Goal: Task Accomplishment & Management: Complete application form

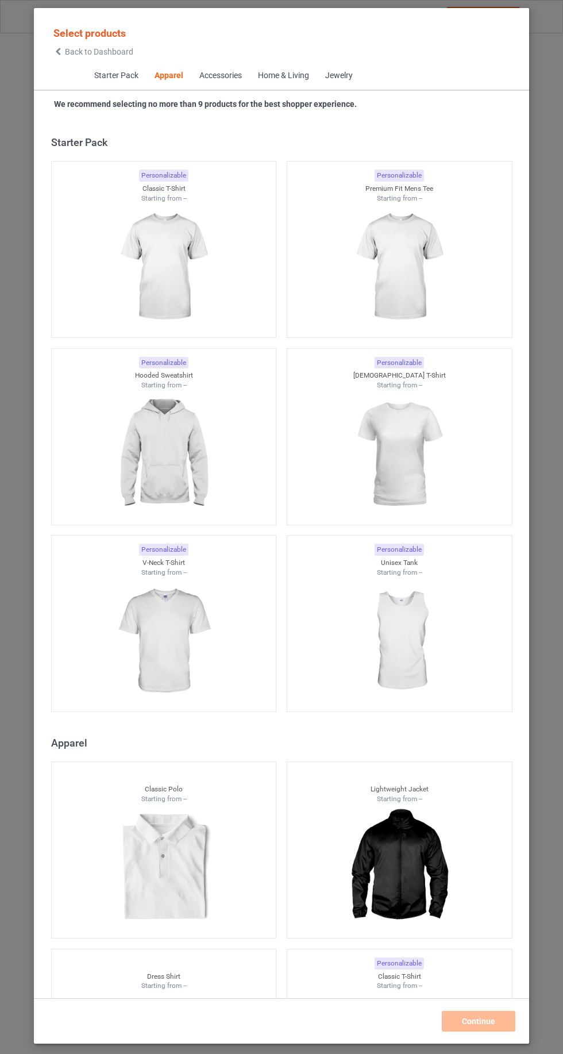
scroll to position [615, 0]
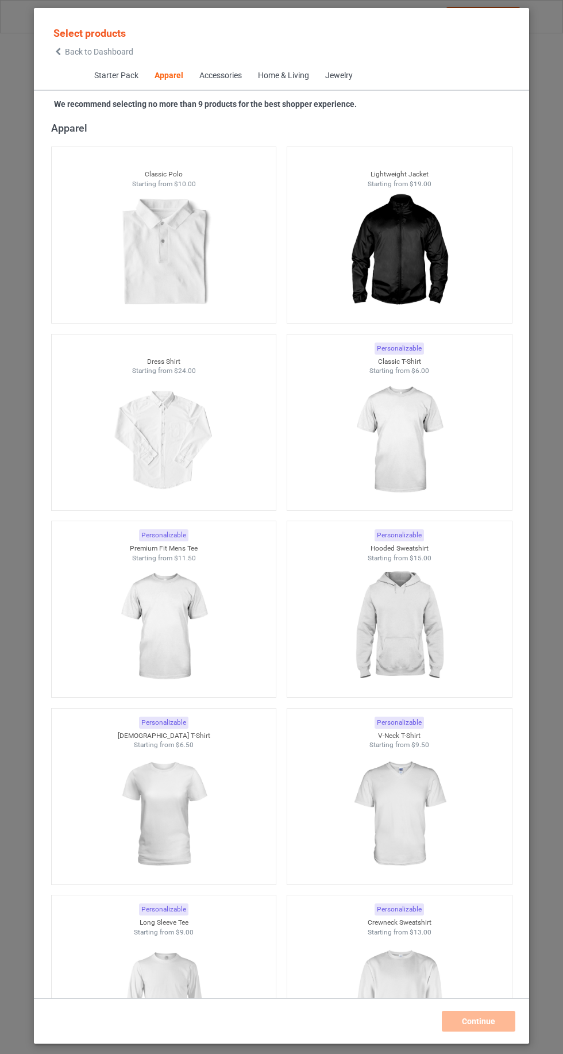
click at [415, 451] on img at bounding box center [399, 440] width 103 height 129
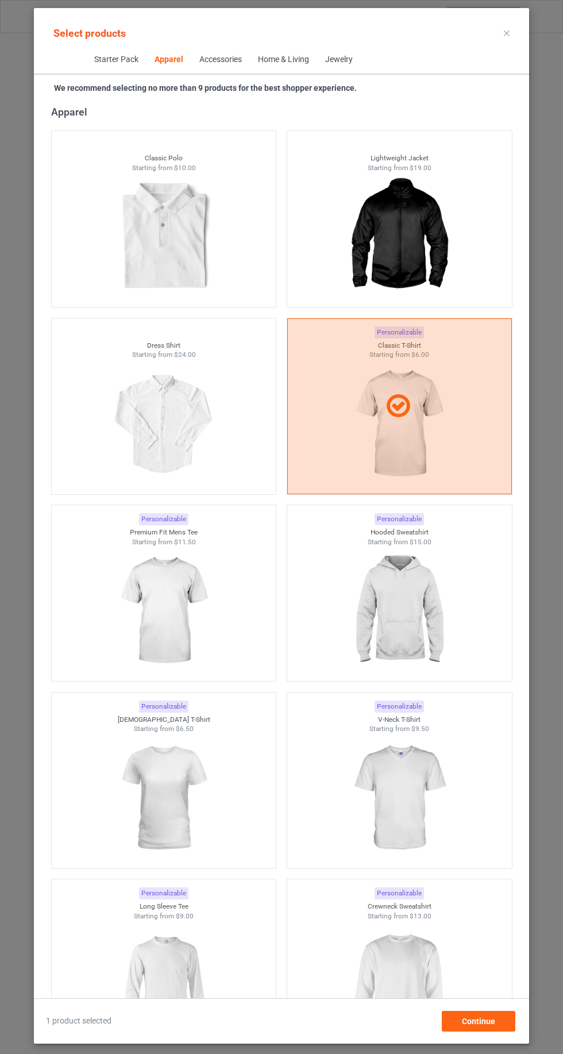
click at [450, 635] on img at bounding box center [399, 610] width 103 height 129
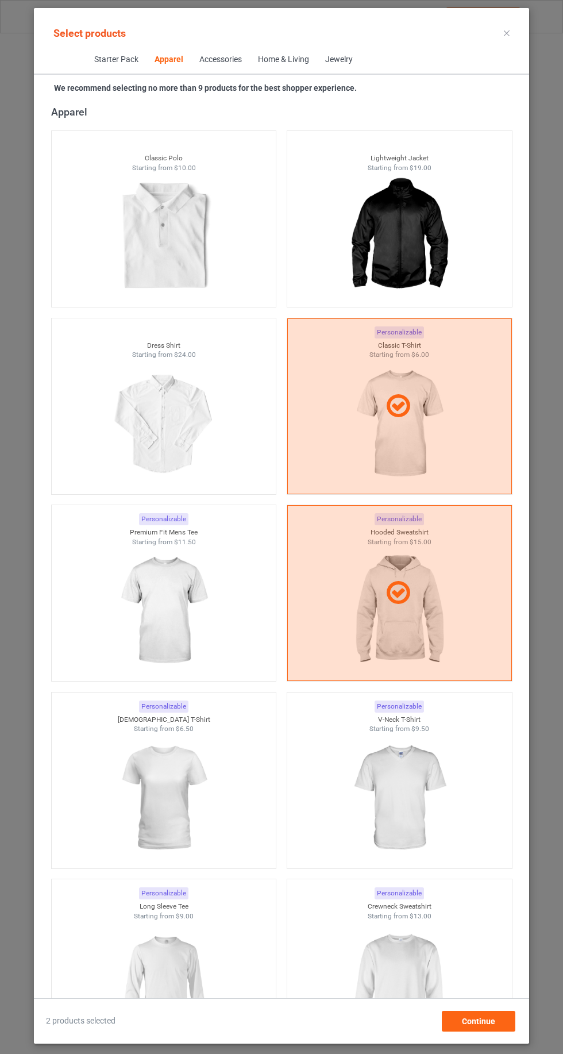
click at [155, 794] on img at bounding box center [163, 798] width 103 height 129
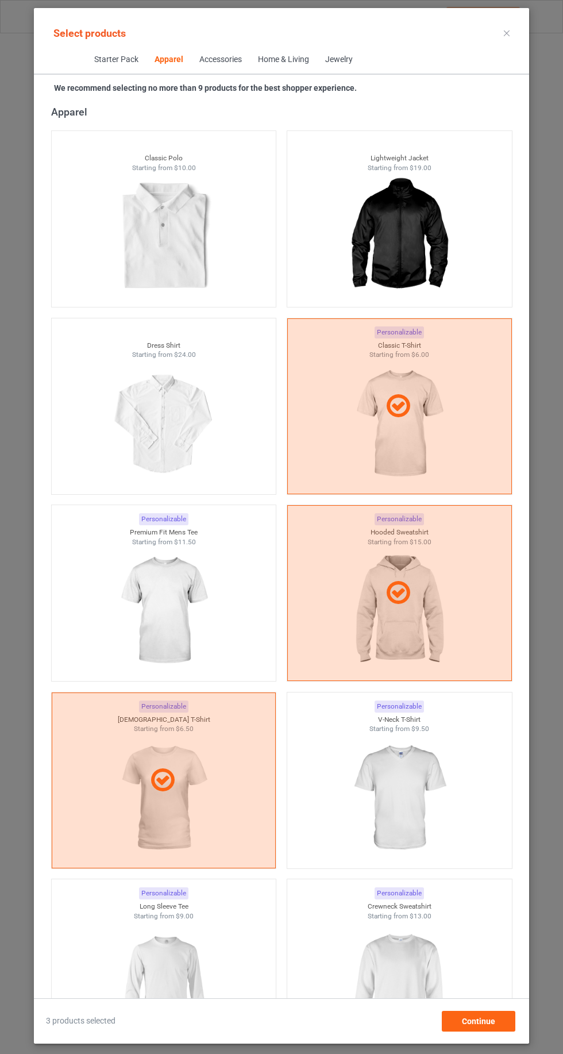
click at [143, 993] on img at bounding box center [163, 985] width 103 height 129
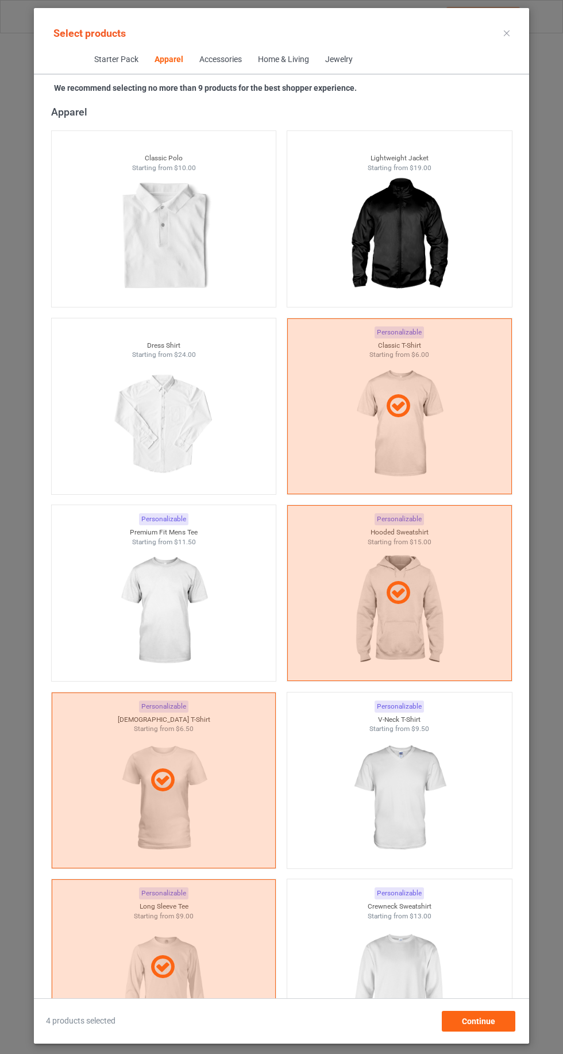
click at [404, 979] on img at bounding box center [399, 985] width 103 height 129
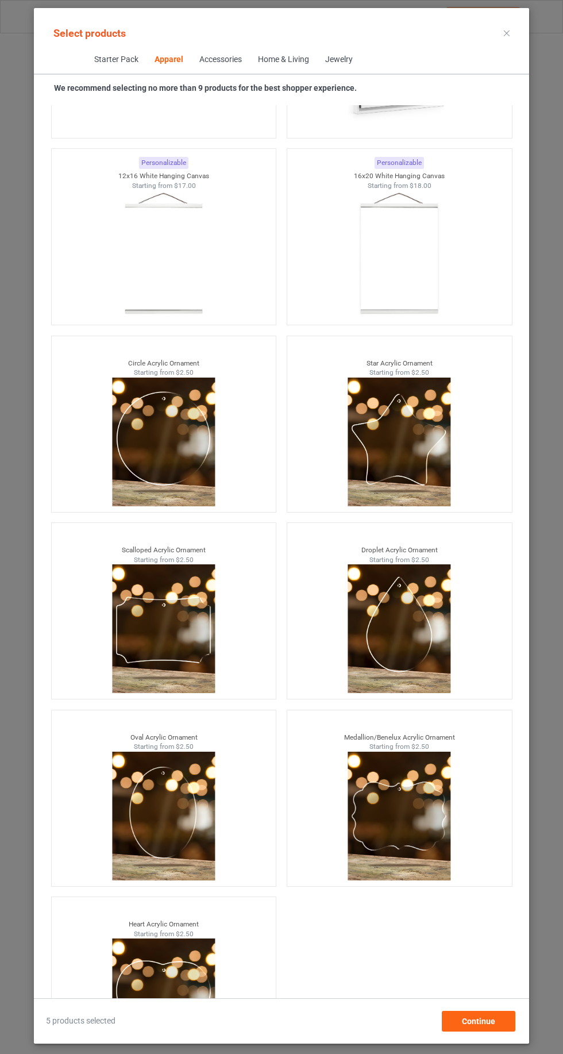
scroll to position [77, 0]
click at [498, 1019] on div "Continue" at bounding box center [479, 1021] width 74 height 21
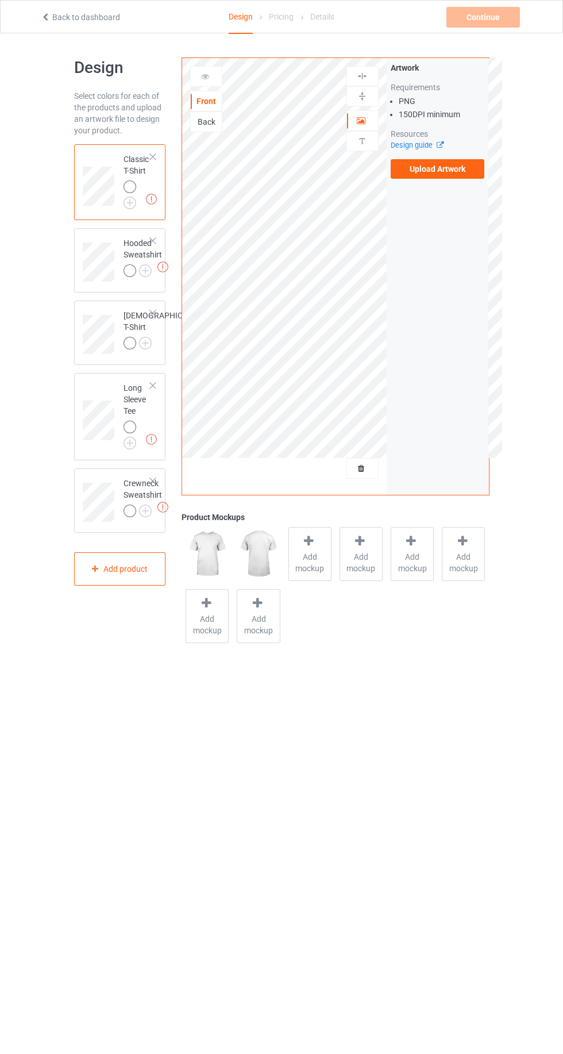
click at [0, 0] on img at bounding box center [0, 0] width 0 height 0
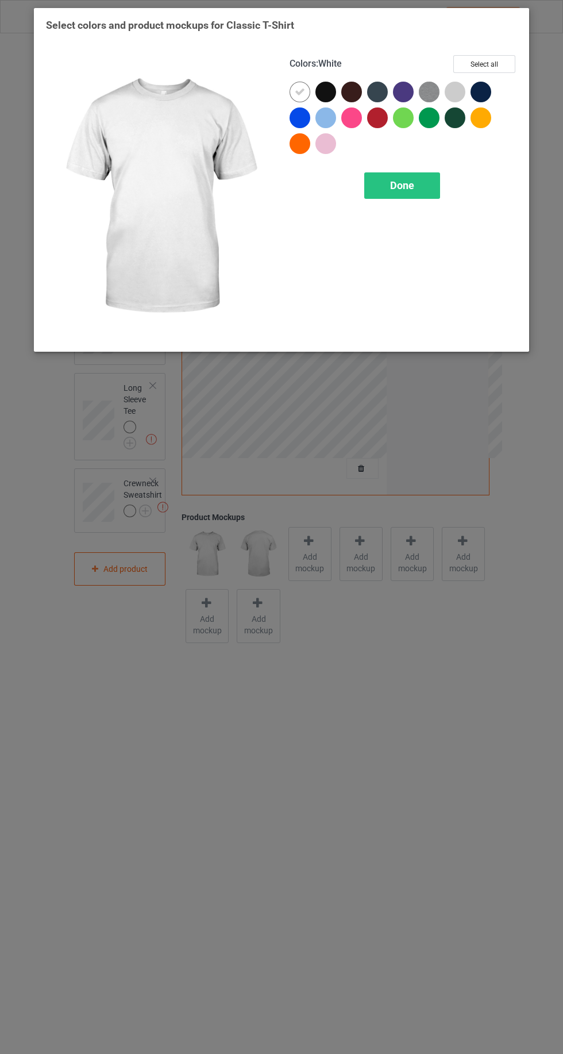
click at [490, 94] on div at bounding box center [481, 92] width 21 height 21
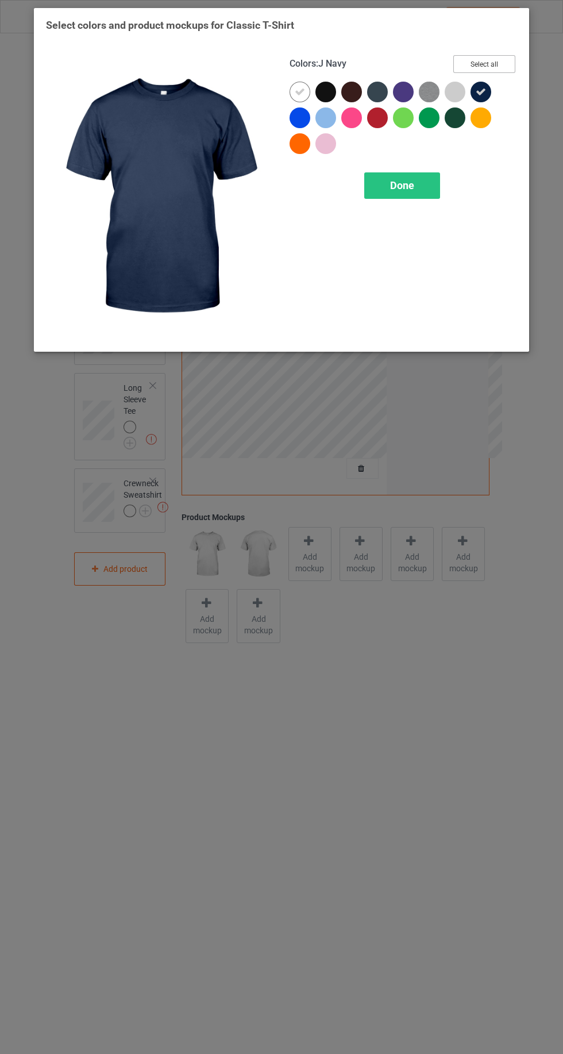
click at [509, 63] on button "Select all" at bounding box center [484, 64] width 62 height 18
click at [297, 87] on icon at bounding box center [300, 92] width 10 height 10
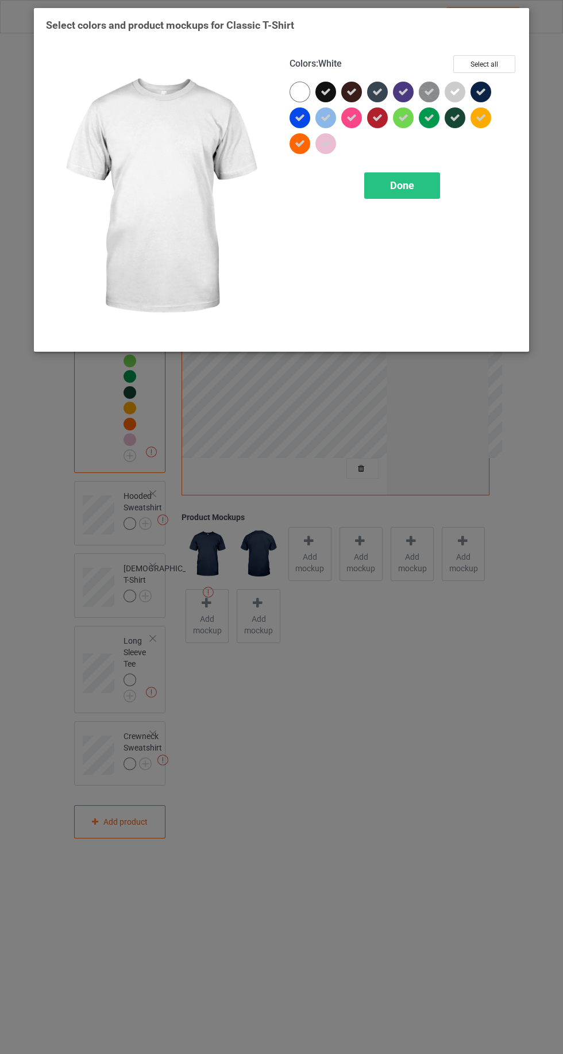
click at [455, 91] on icon at bounding box center [455, 92] width 10 height 10
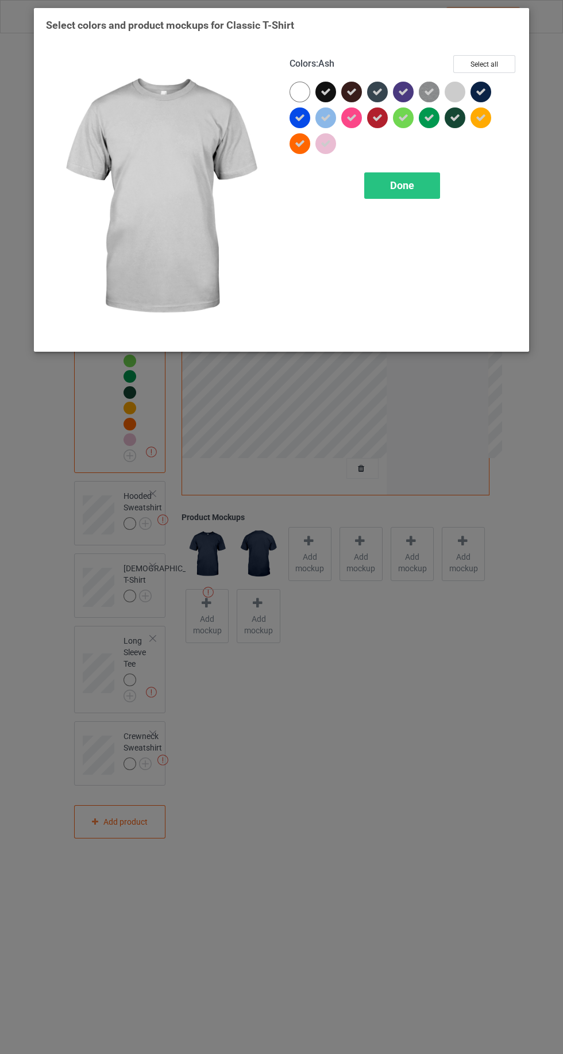
click at [423, 182] on div "Done" at bounding box center [402, 185] width 76 height 26
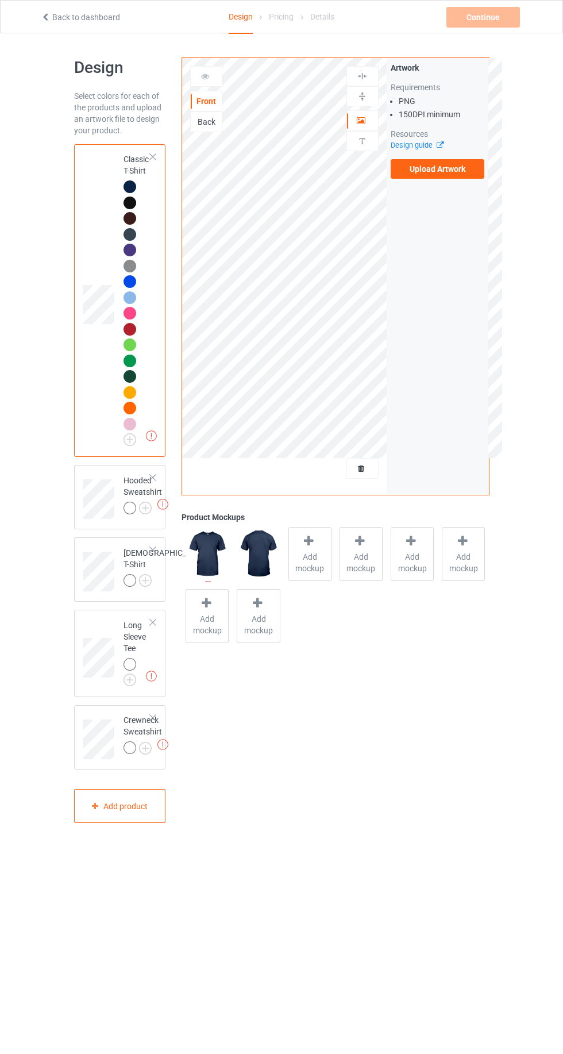
click at [0, 0] on img at bounding box center [0, 0] width 0 height 0
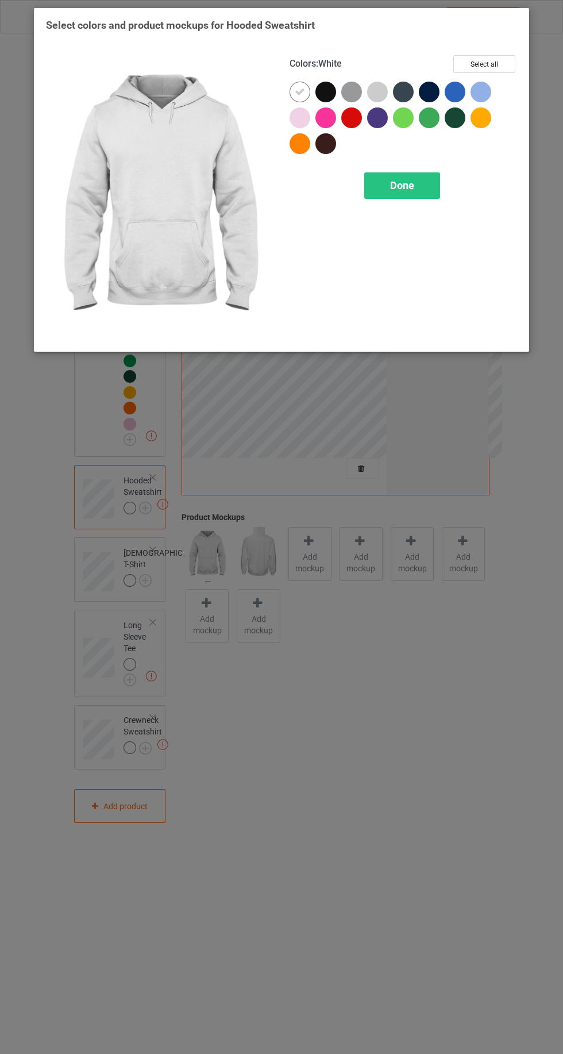
click at [428, 94] on div at bounding box center [429, 92] width 21 height 21
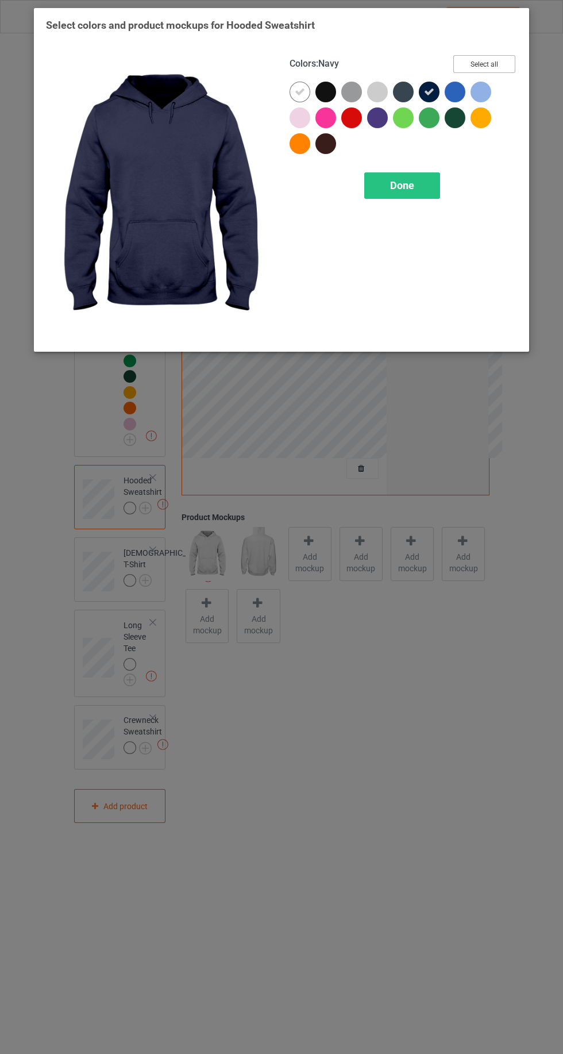
click at [503, 57] on button "Select all" at bounding box center [484, 64] width 62 height 18
click at [290, 88] on div at bounding box center [303, 95] width 26 height 26
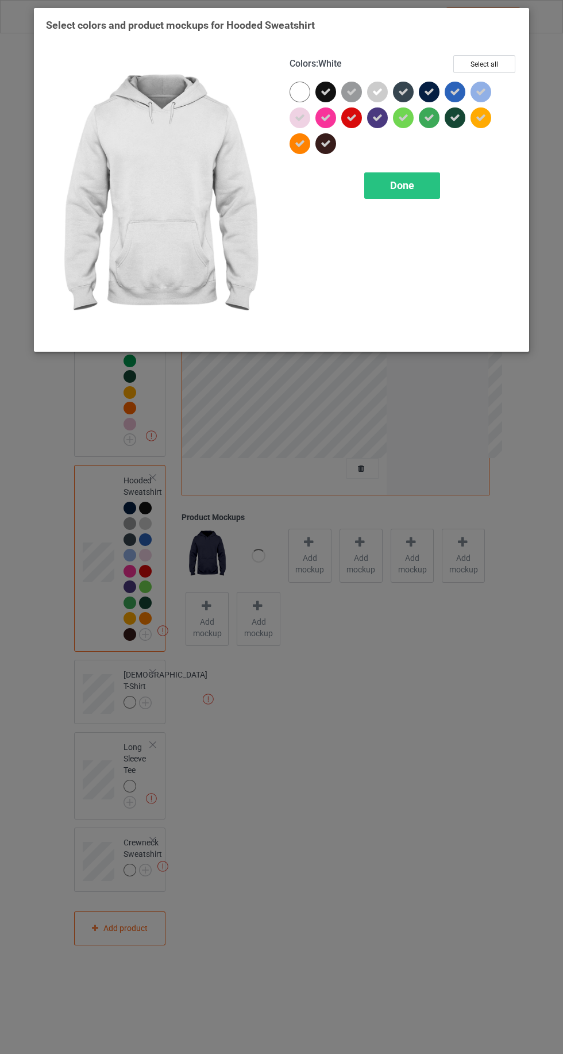
click at [378, 91] on icon at bounding box center [377, 92] width 10 height 10
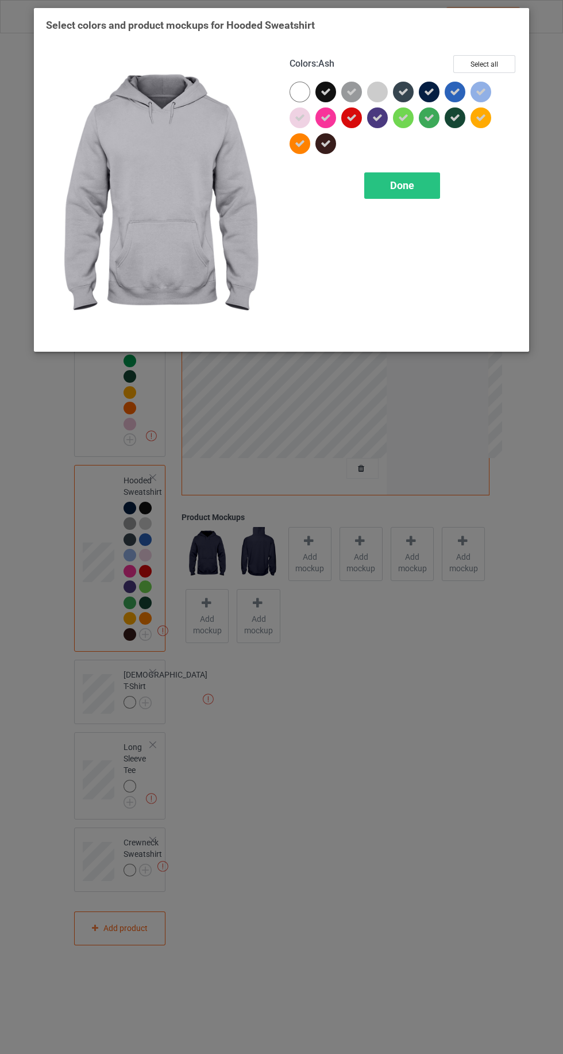
click at [413, 186] on span "Done" at bounding box center [402, 185] width 24 height 12
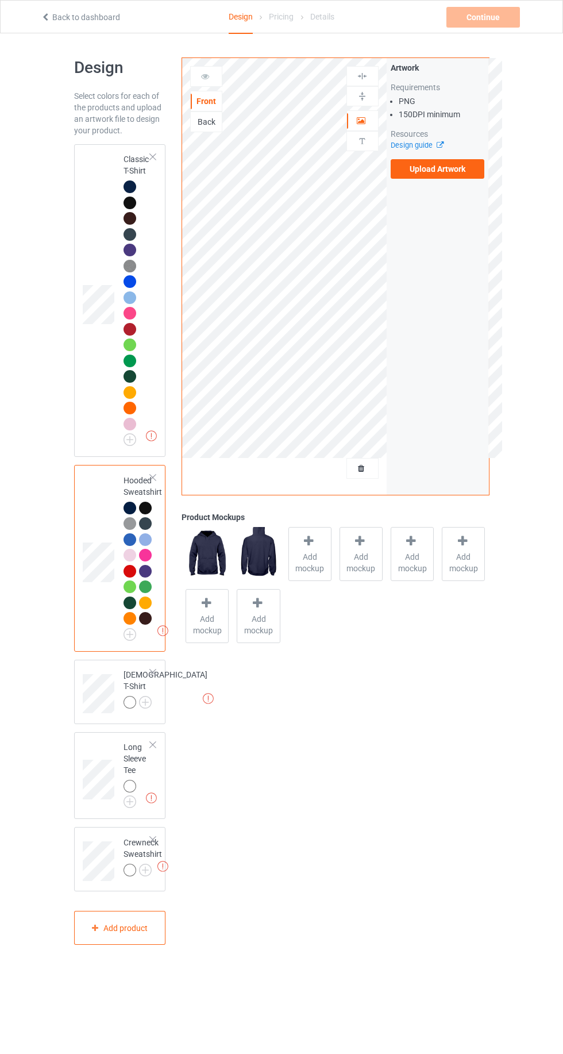
click at [0, 0] on img at bounding box center [0, 0] width 0 height 0
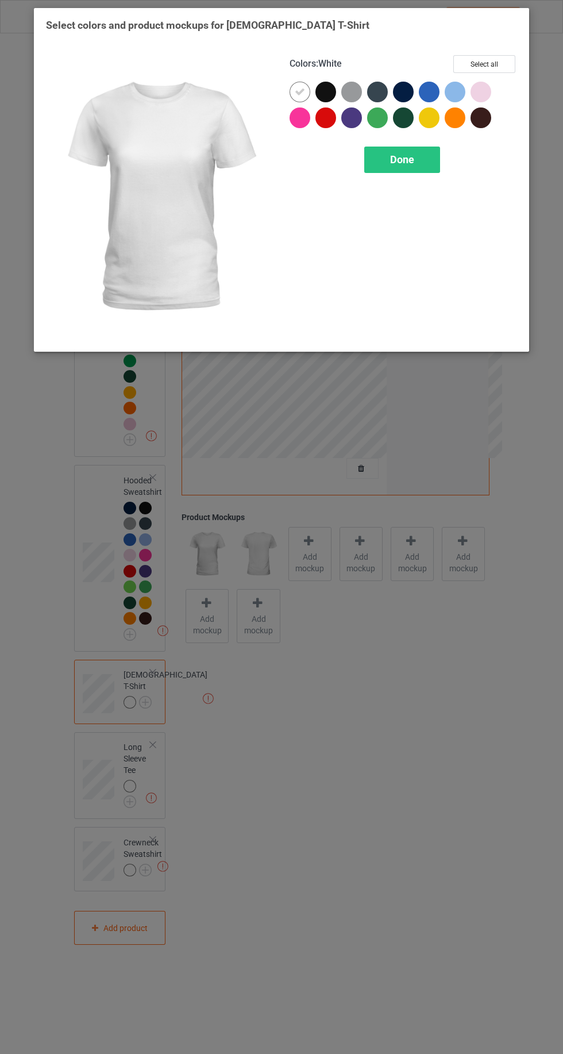
click at [382, 101] on div at bounding box center [380, 95] width 26 height 26
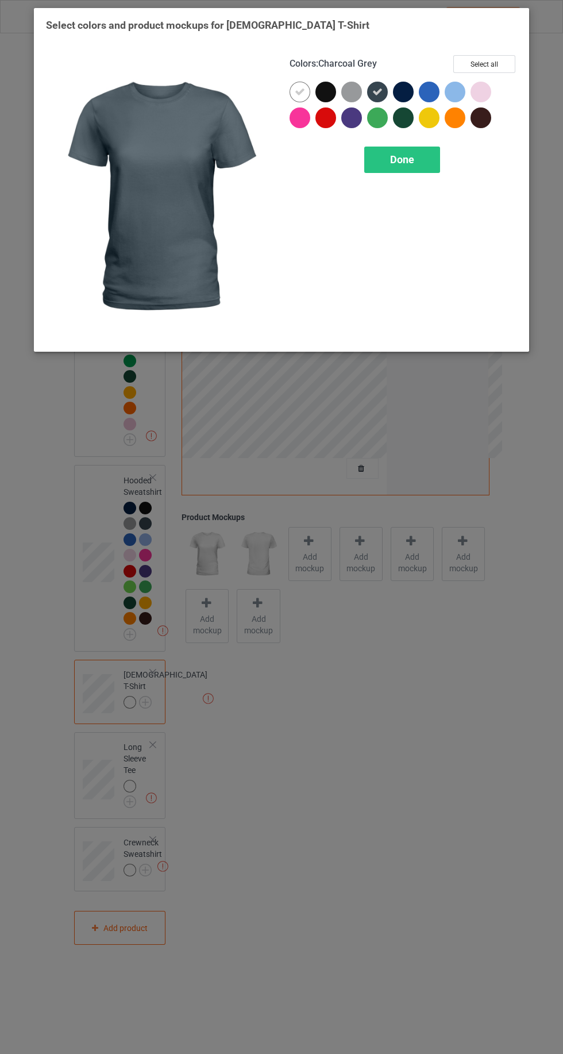
click at [404, 100] on div at bounding box center [403, 92] width 21 height 21
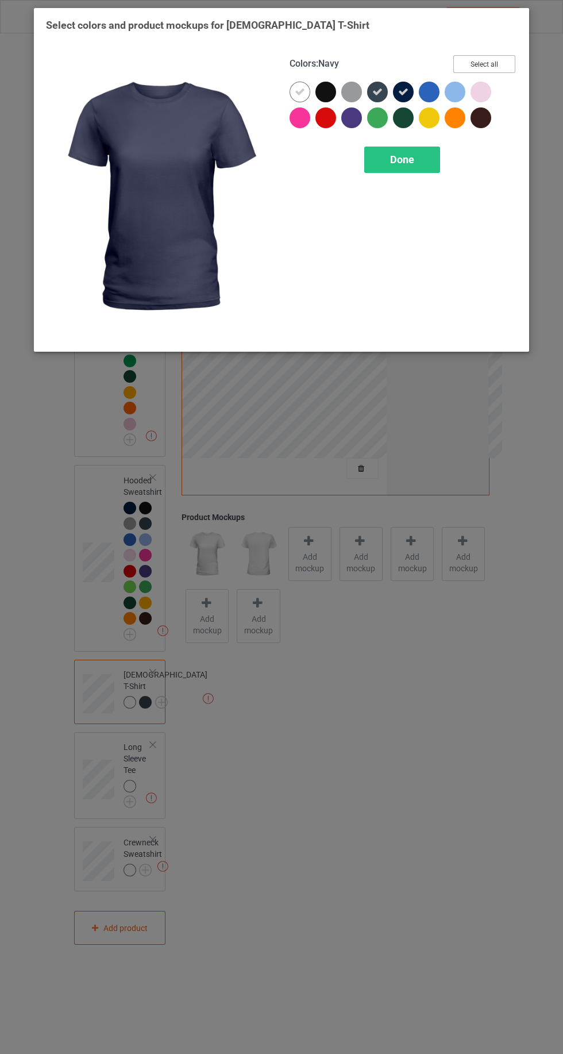
click at [511, 63] on button "Select all" at bounding box center [484, 64] width 62 height 18
click at [299, 91] on icon at bounding box center [300, 92] width 10 height 10
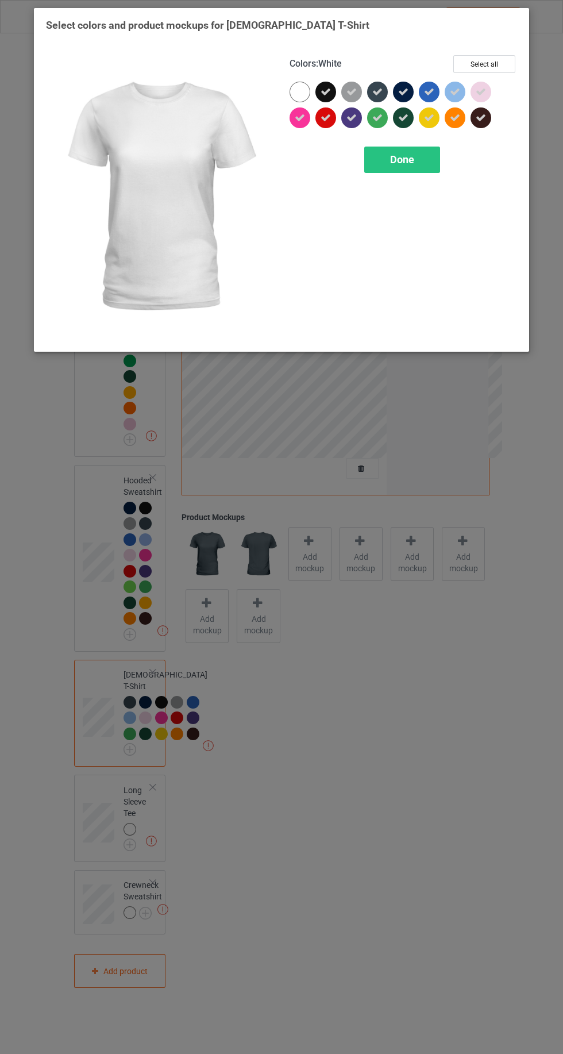
click at [352, 91] on icon at bounding box center [351, 92] width 10 height 10
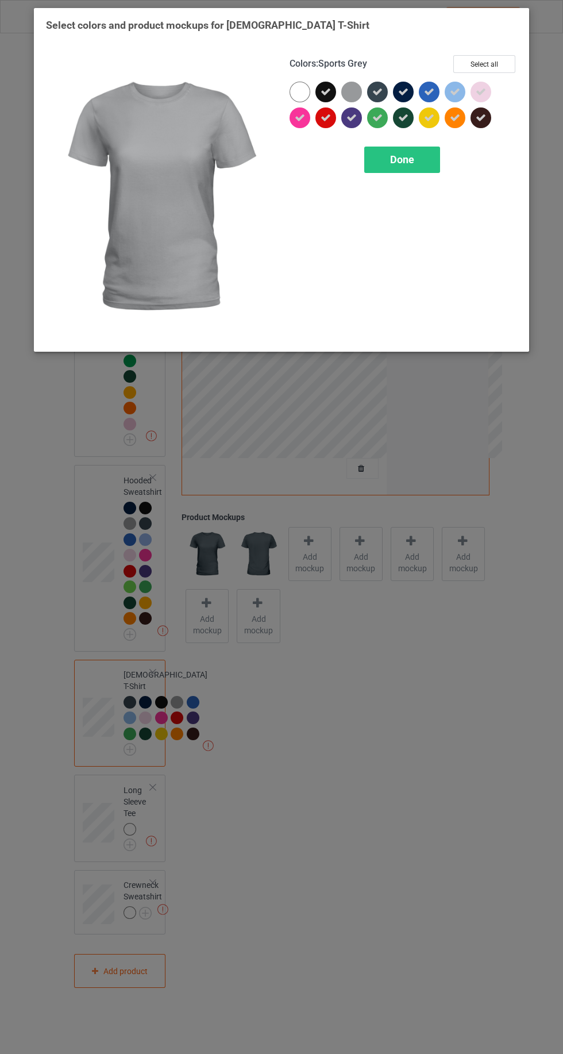
click at [404, 159] on span "Done" at bounding box center [402, 159] width 24 height 12
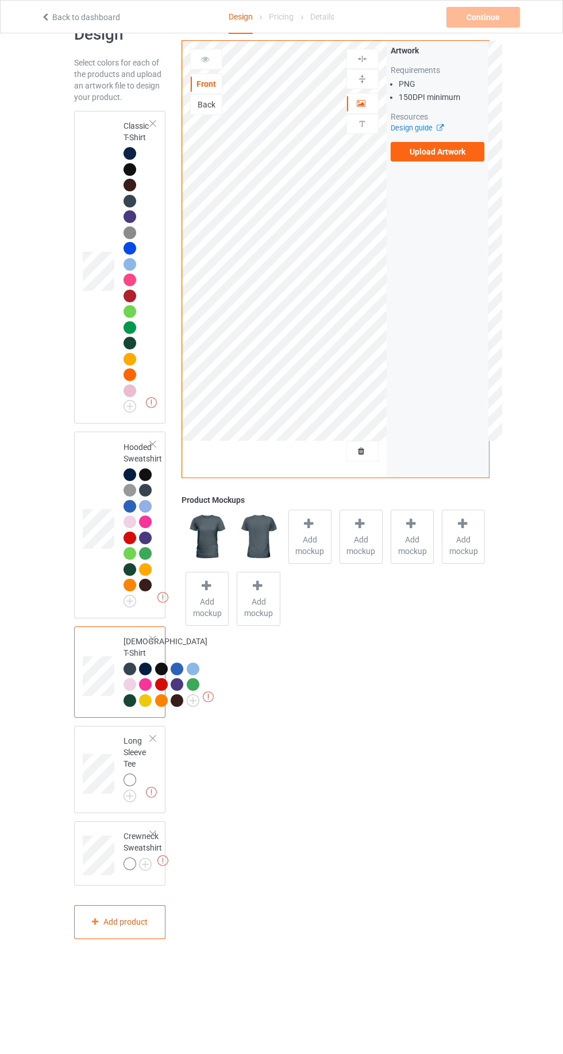
scroll to position [41, 0]
click at [0, 0] on img at bounding box center [0, 0] width 0 height 0
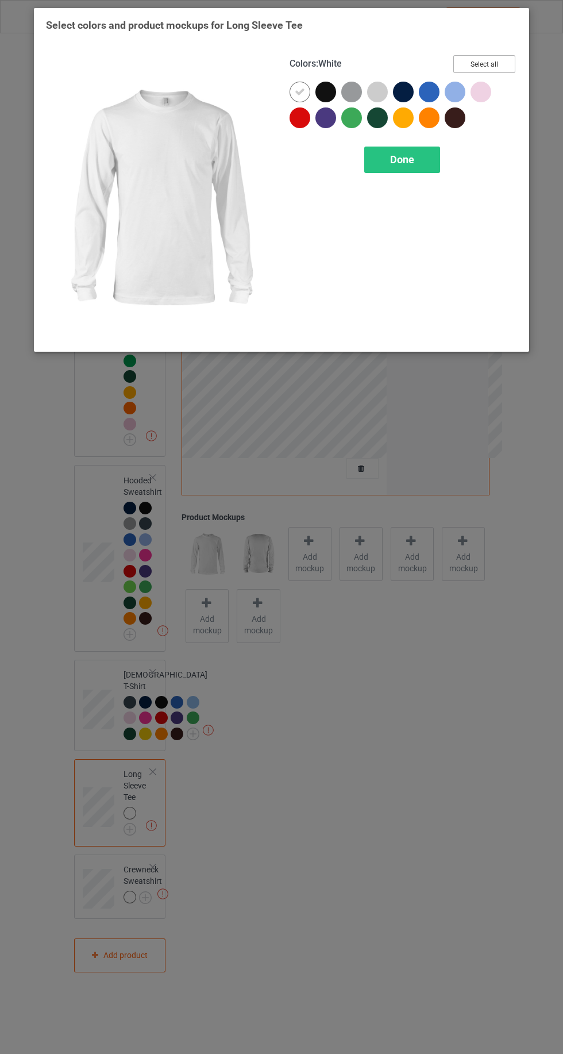
click at [505, 62] on button "Select all" at bounding box center [484, 64] width 62 height 18
click at [299, 91] on icon at bounding box center [300, 92] width 10 height 10
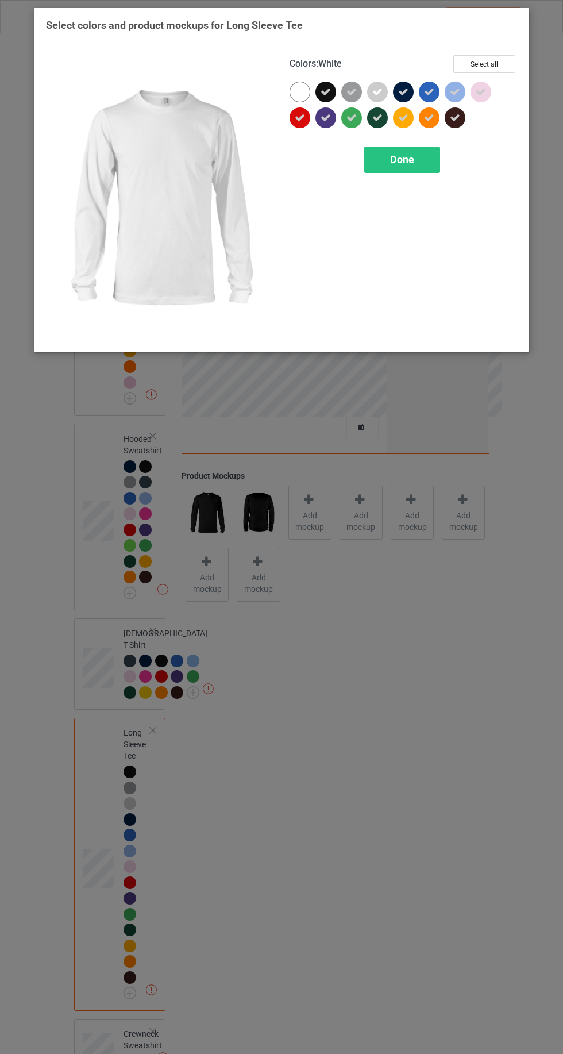
click at [379, 91] on icon at bounding box center [377, 92] width 10 height 10
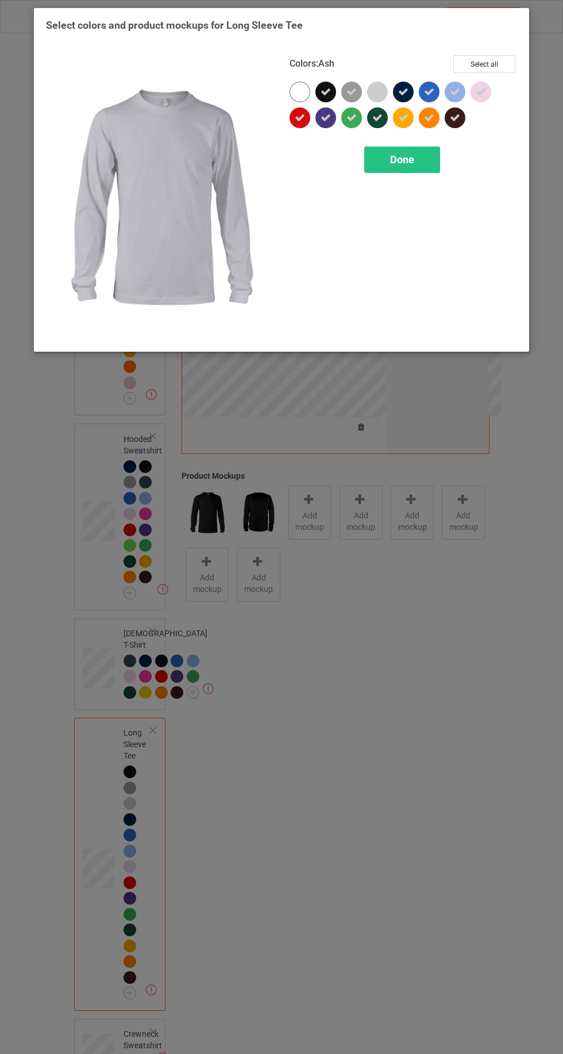
click at [438, 156] on div "Done" at bounding box center [402, 160] width 76 height 26
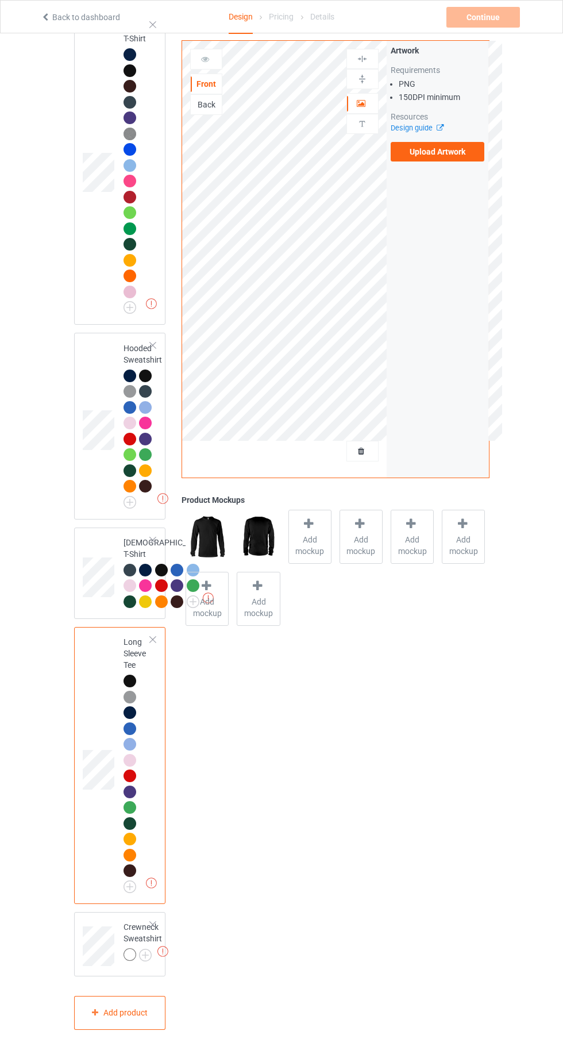
scroll to position [240, 0]
click at [0, 0] on img at bounding box center [0, 0] width 0 height 0
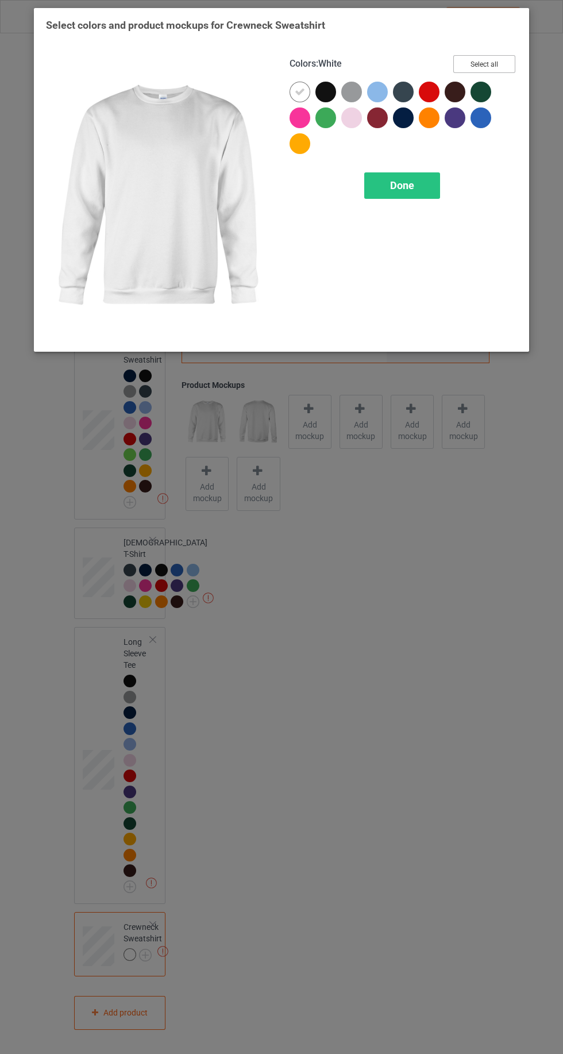
click at [498, 60] on button "Select all" at bounding box center [484, 64] width 62 height 18
click at [301, 92] on icon at bounding box center [300, 92] width 10 height 10
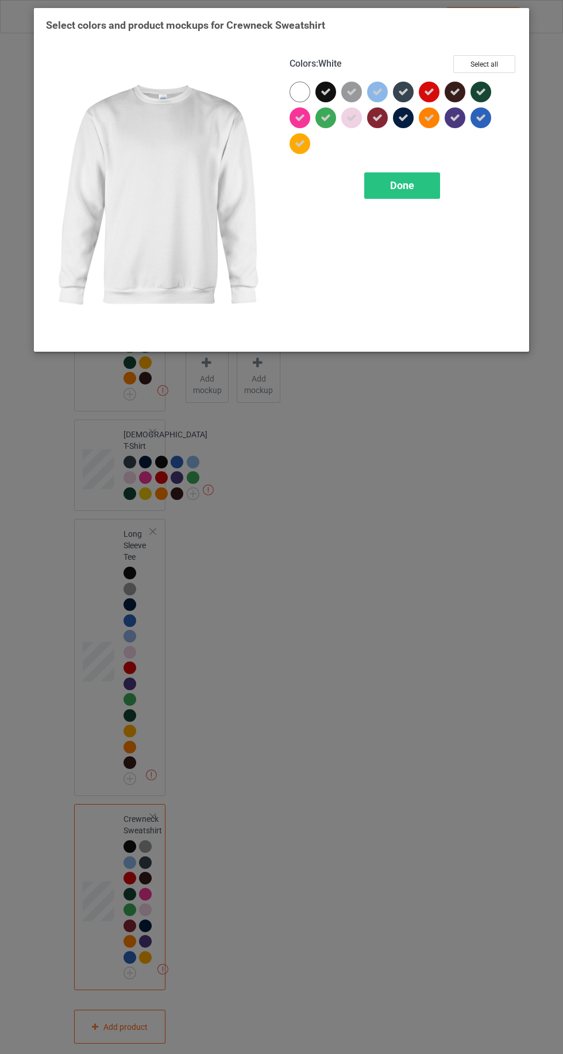
click at [412, 190] on span "Done" at bounding box center [402, 185] width 24 height 12
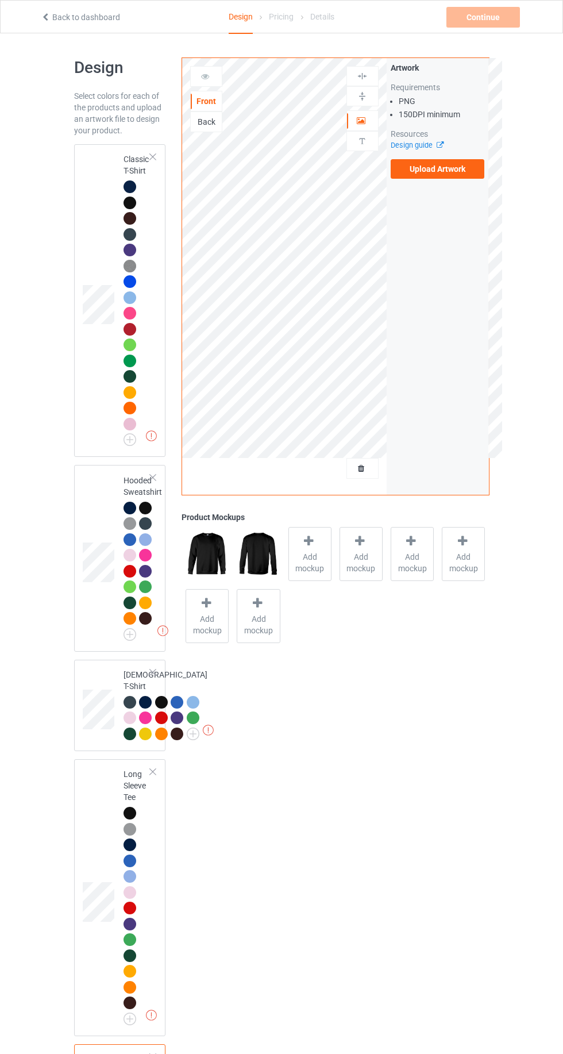
click at [75, 211] on div "Missing artworks Classic T-Shirt" at bounding box center [120, 300] width 92 height 313
click at [95, 203] on td at bounding box center [100, 300] width 34 height 303
click at [317, 552] on span "Add mockup" at bounding box center [310, 562] width 42 height 23
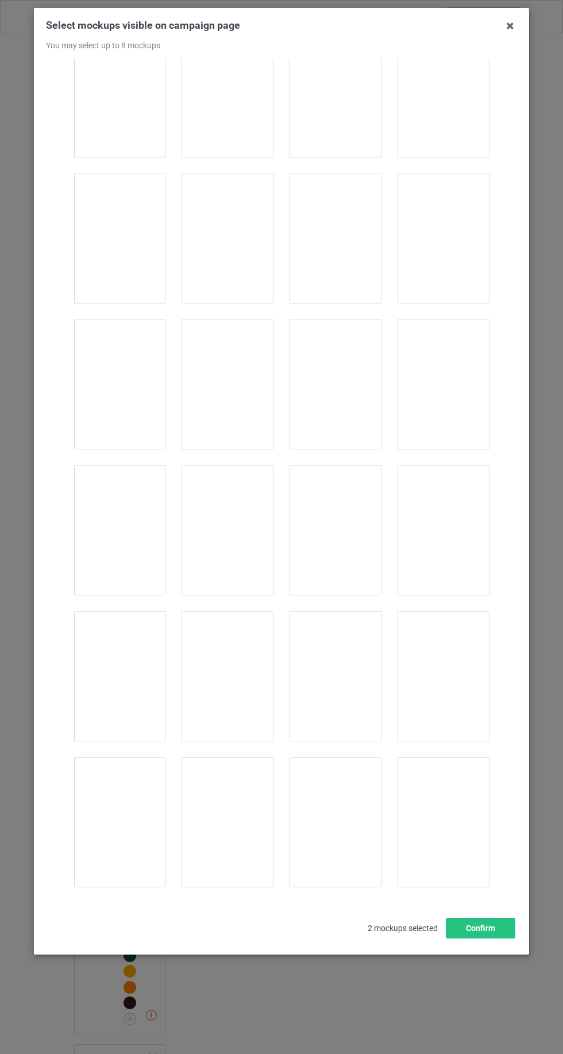
scroll to position [15841, 0]
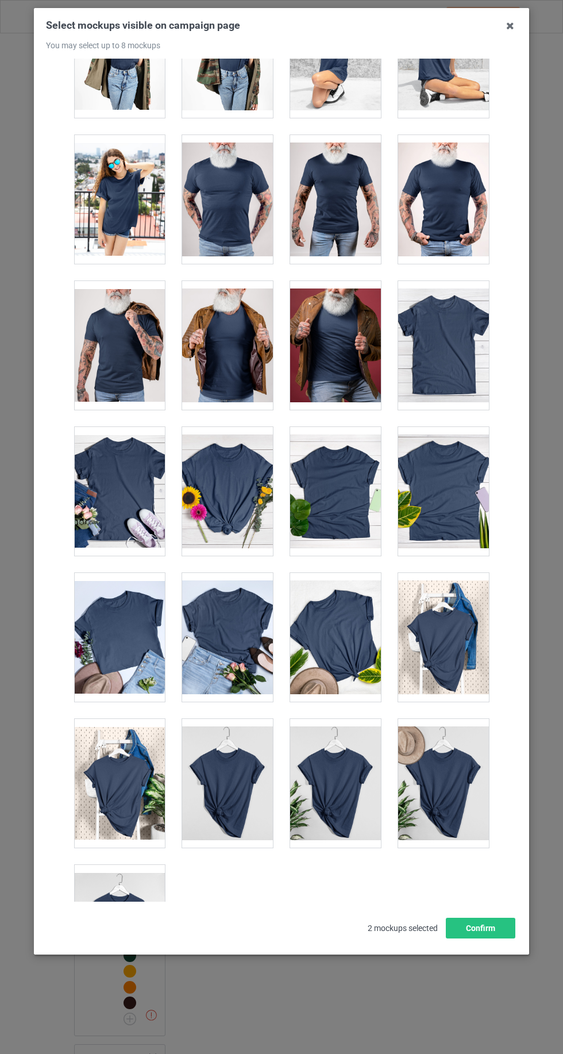
click at [83, 896] on div at bounding box center [119, 929] width 91 height 129
click at [214, 746] on div at bounding box center [227, 783] width 91 height 129
click at [367, 751] on div at bounding box center [335, 783] width 91 height 129
click at [360, 613] on div at bounding box center [335, 637] width 91 height 129
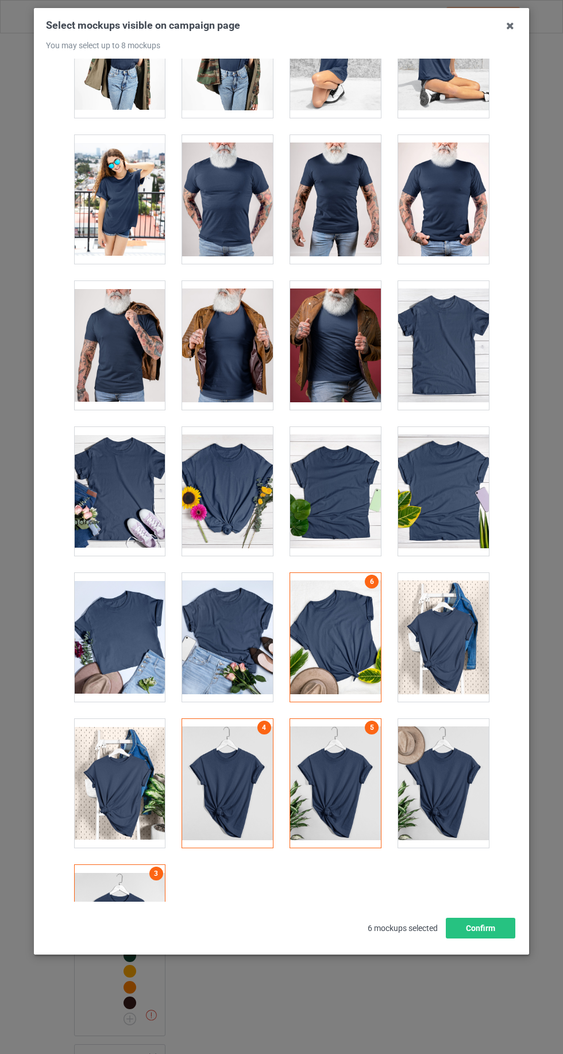
click at [453, 483] on div at bounding box center [443, 491] width 91 height 129
click at [466, 603] on div at bounding box center [443, 637] width 91 height 129
click at [510, 938] on button "Confirm" at bounding box center [481, 928] width 70 height 21
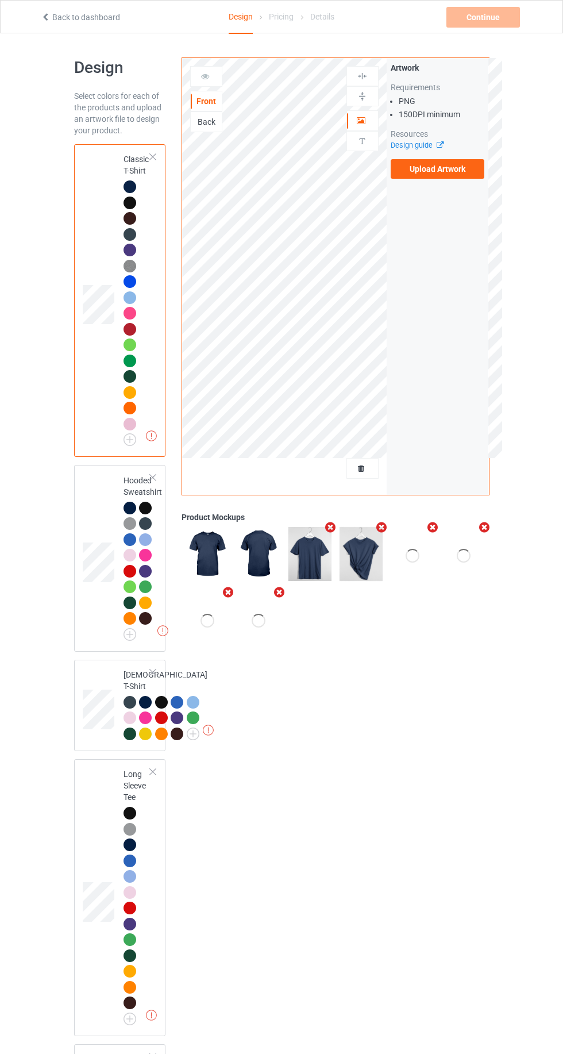
click at [444, 169] on label "Upload Artwork" at bounding box center [438, 169] width 94 height 20
click at [0, 0] on input "Upload Artwork" at bounding box center [0, 0] width 0 height 0
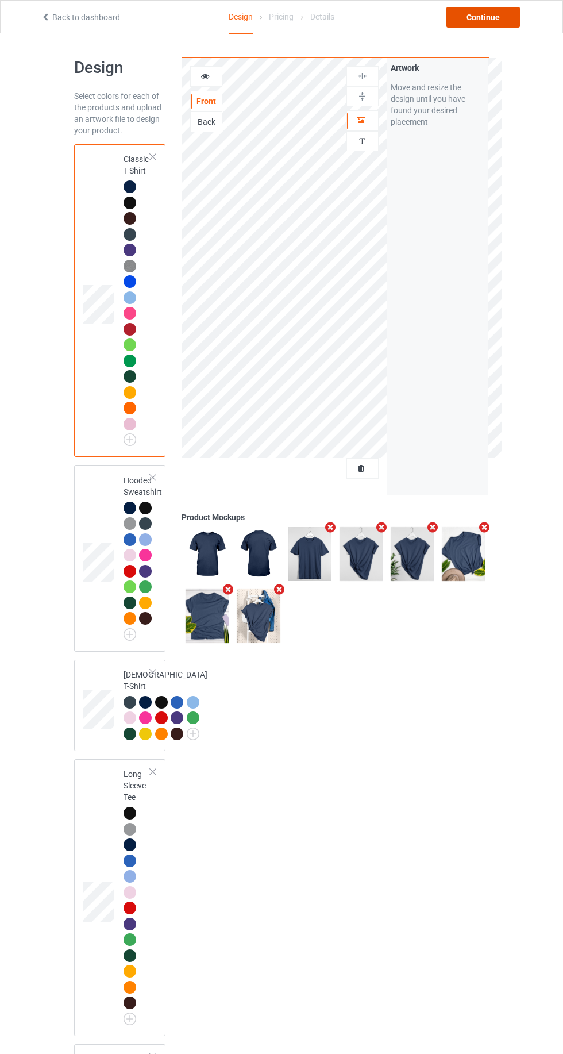
click at [496, 24] on div "Continue" at bounding box center [483, 17] width 74 height 21
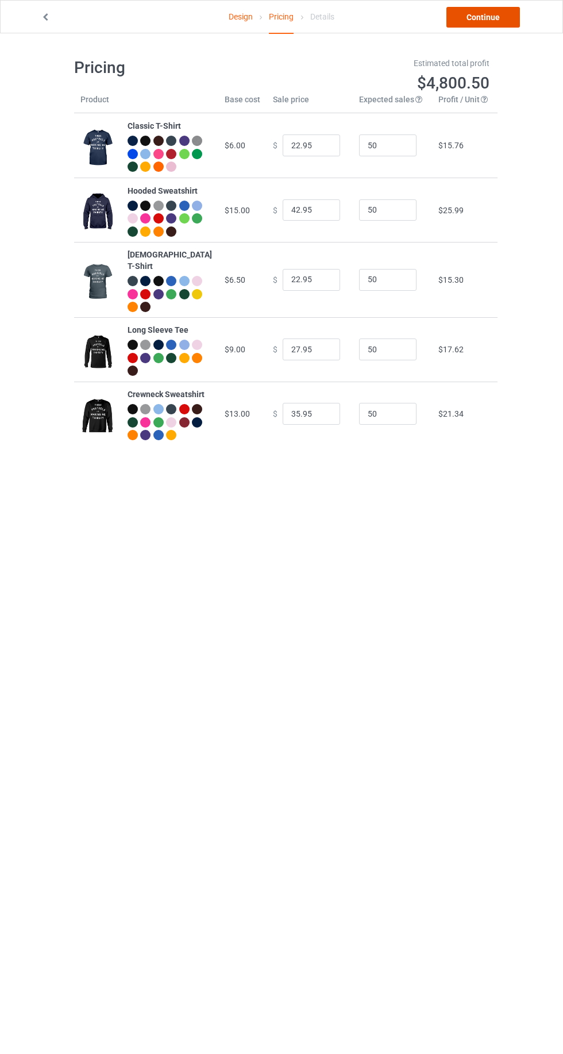
click at [495, 18] on link "Continue" at bounding box center [483, 17] width 74 height 21
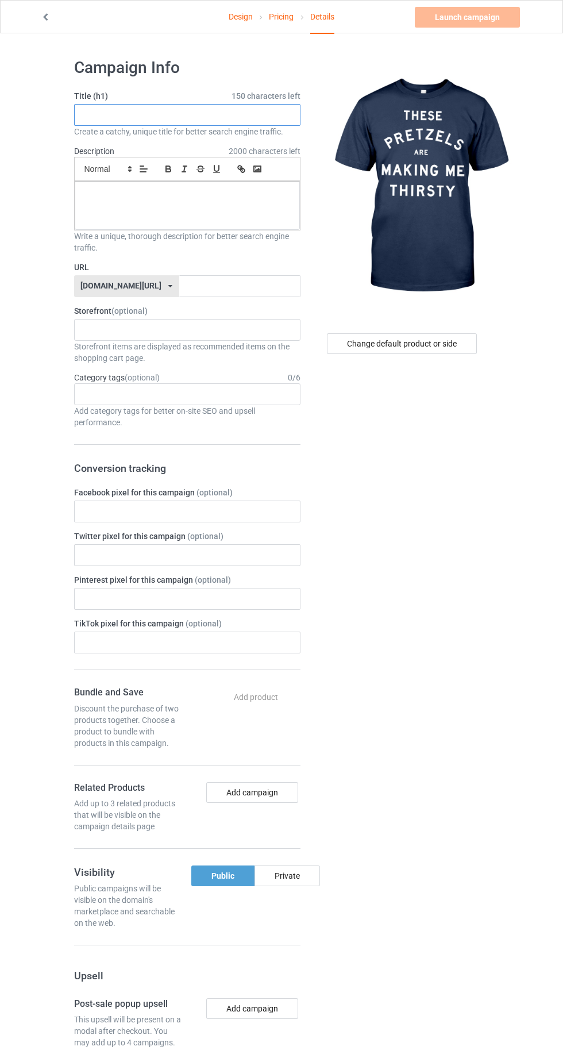
click at [107, 118] on input "text" at bounding box center [187, 115] width 226 height 22
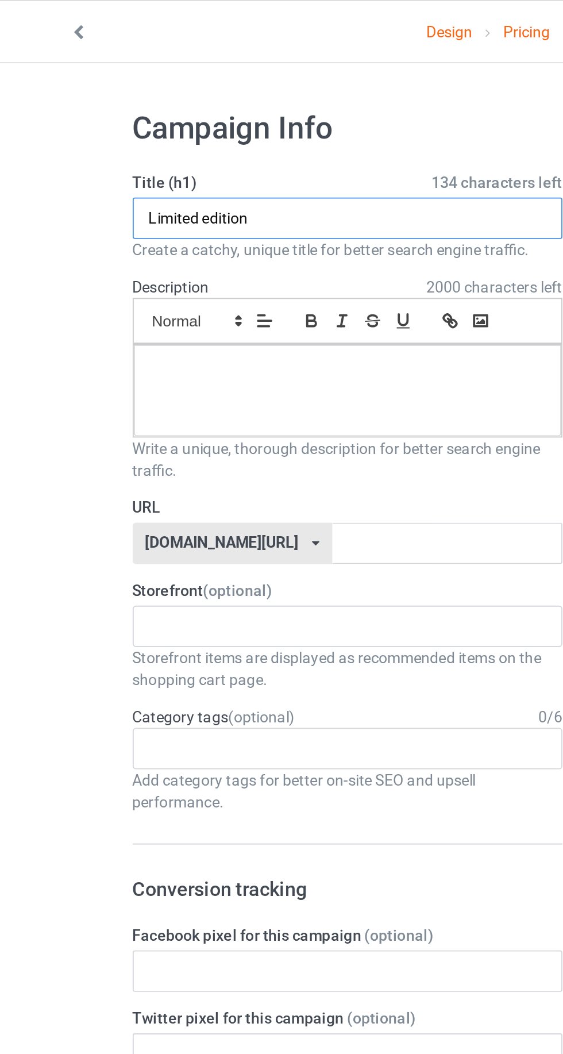
type input "Limited edition"
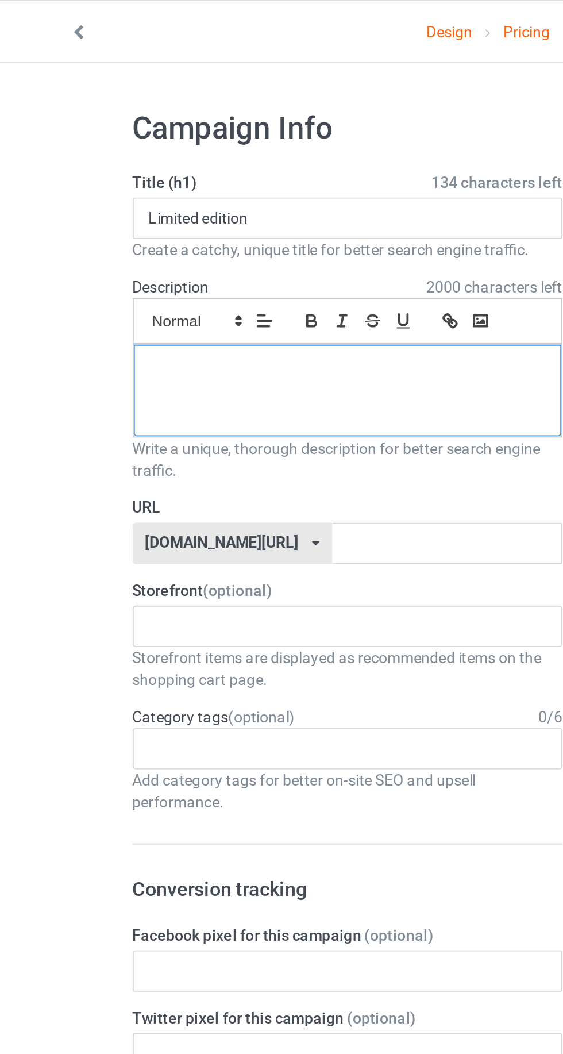
click at [97, 200] on div at bounding box center [187, 206] width 225 height 48
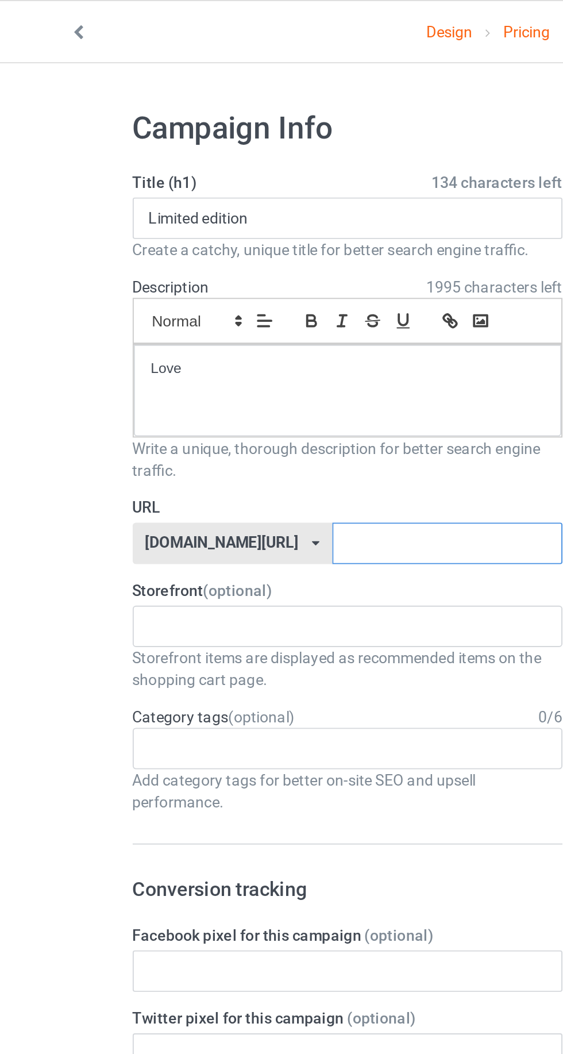
click at [254, 287] on input "text" at bounding box center [239, 286] width 121 height 22
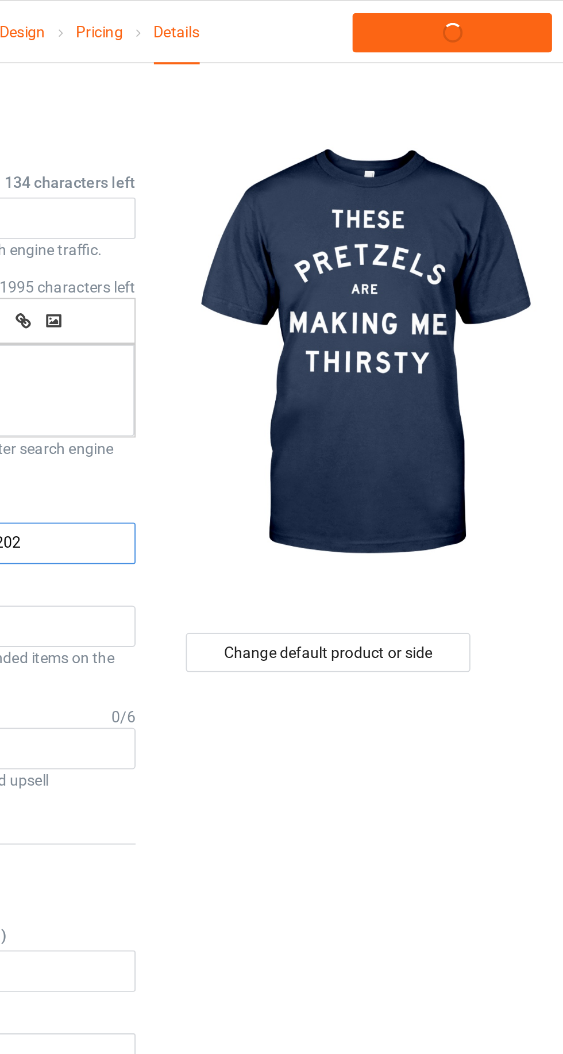
type input "Loverslove2025"
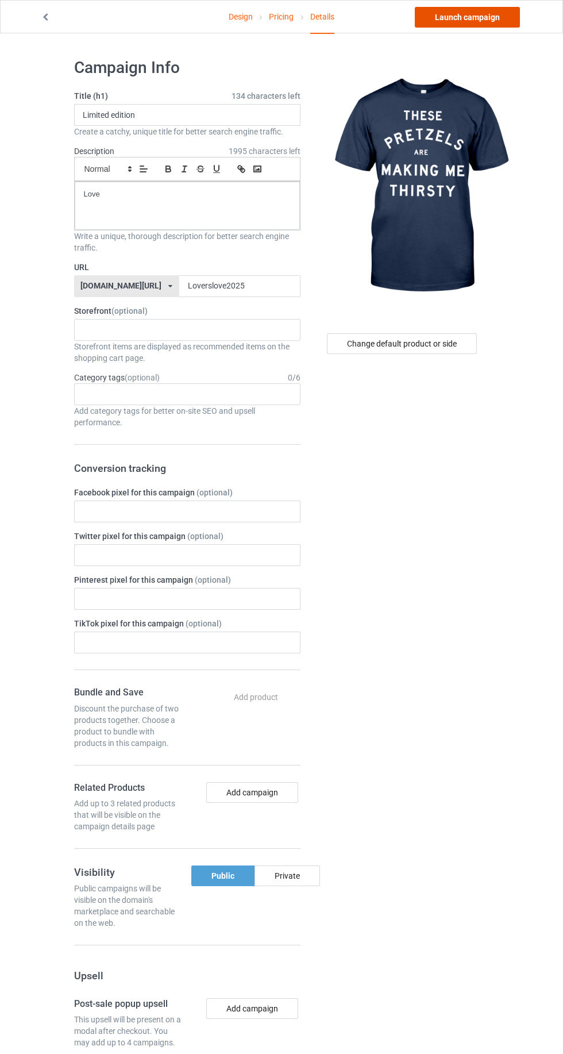
click at [463, 17] on link "Launch campaign" at bounding box center [467, 17] width 105 height 21
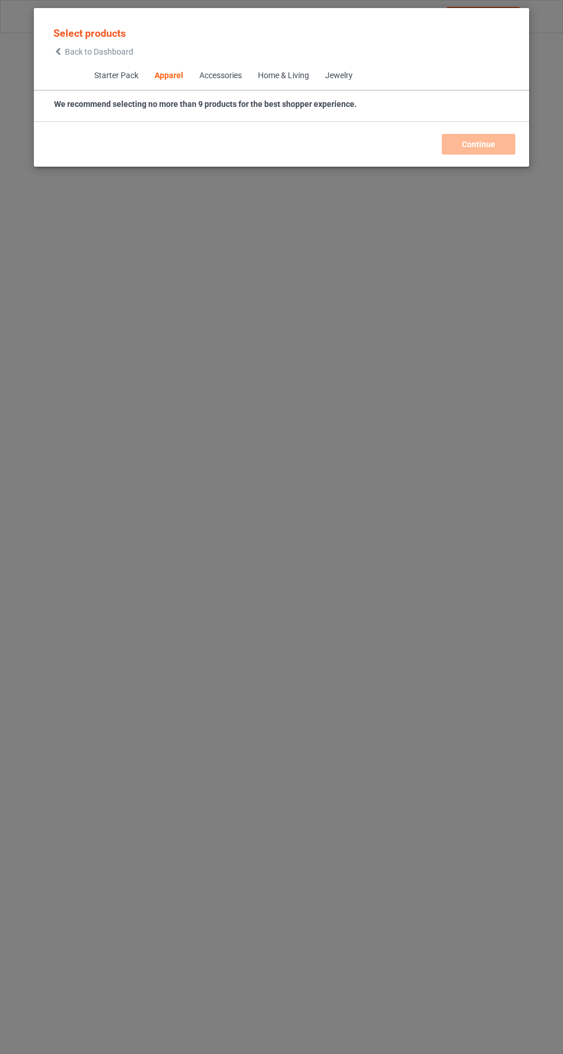
click at [63, 55] on div "Back to Dashboard" at bounding box center [93, 52] width 80 height 8
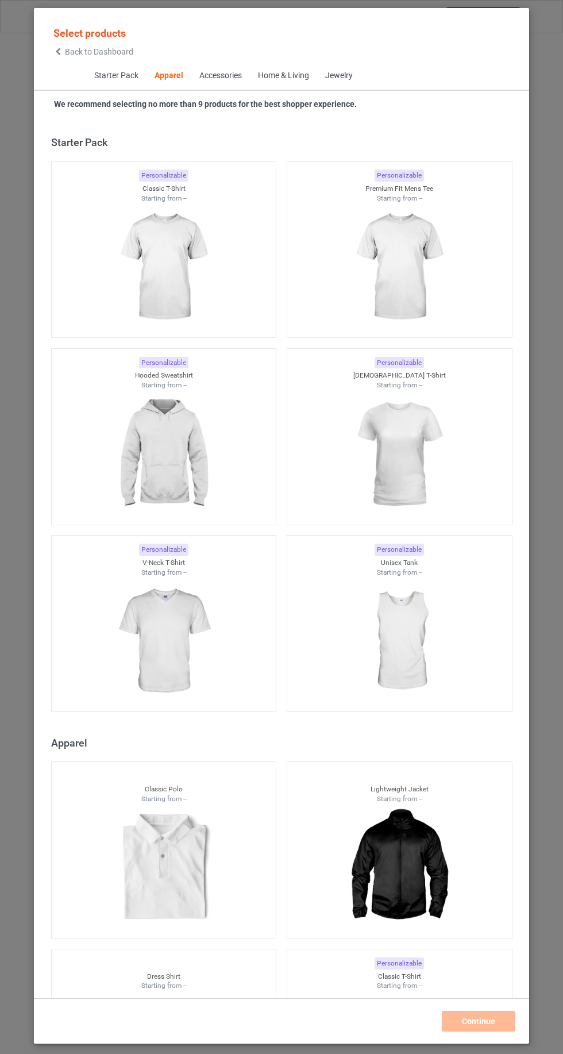
scroll to position [615, 0]
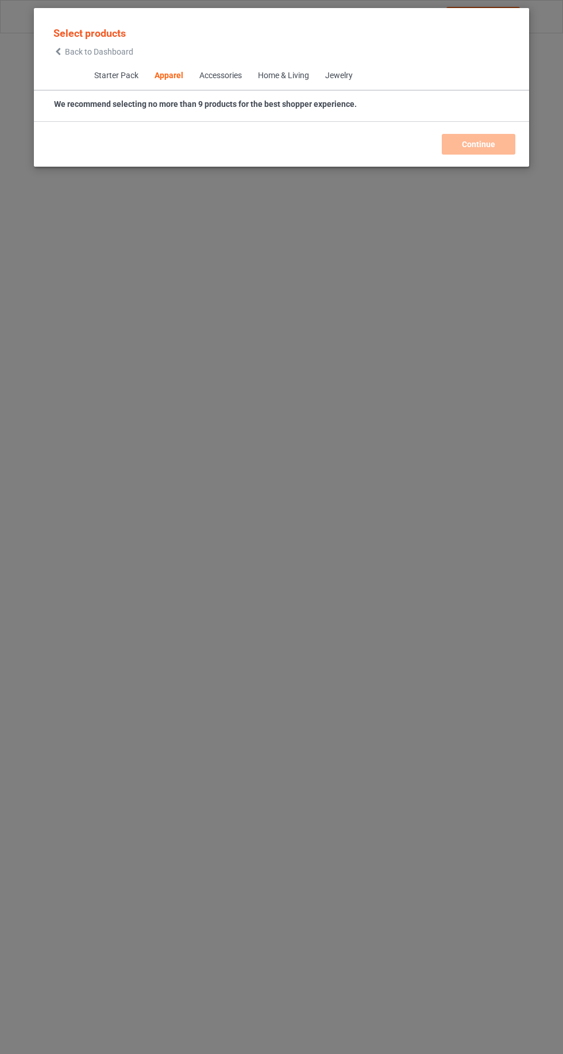
click at [56, 48] on icon at bounding box center [58, 52] width 10 height 8
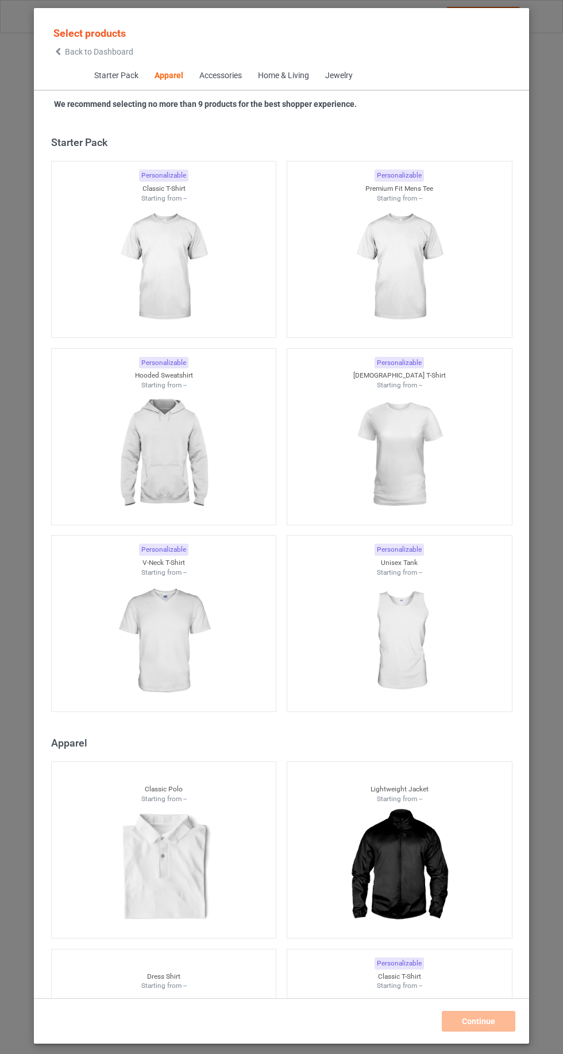
scroll to position [615, 0]
